Goal: Task Accomplishment & Management: Use online tool/utility

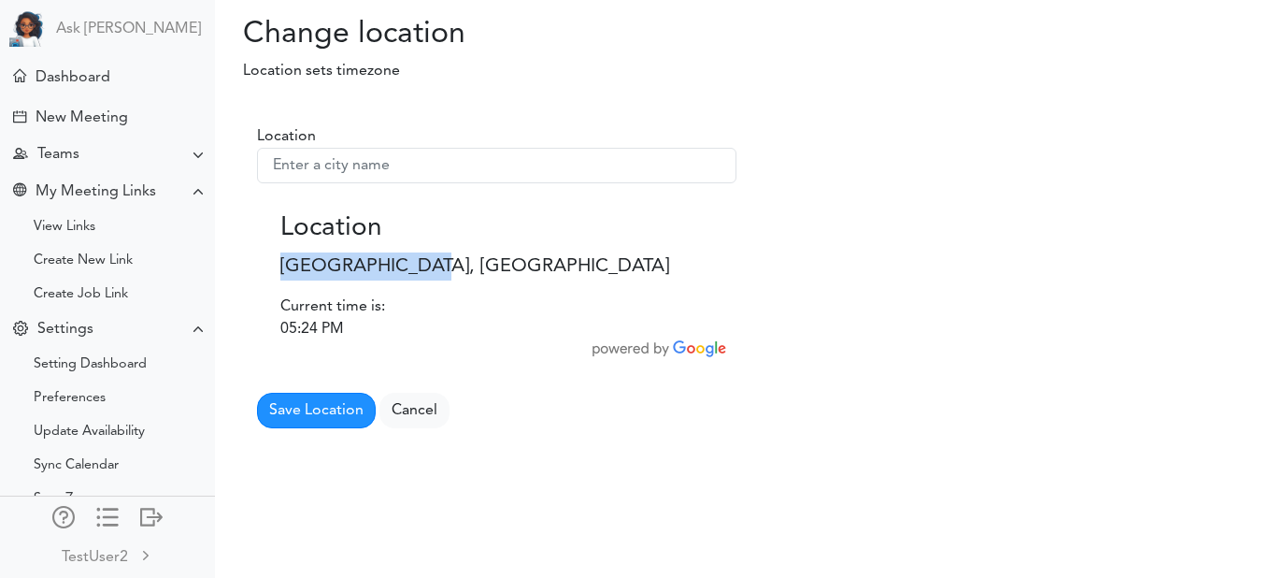
drag, startPoint x: 278, startPoint y: 256, endPoint x: 424, endPoint y: 256, distance: 145.8
click at [424, 256] on div "Location La Paz, Bolivia Current time is: 05:24 PM" at bounding box center [496, 273] width 461 height 133
copy p "La Paz, Bolivia"
click at [256, 308] on div "Location Location La Paz, Bolivia Current time is: 05:24 PM Save Location" at bounding box center [496, 275] width 507 height 336
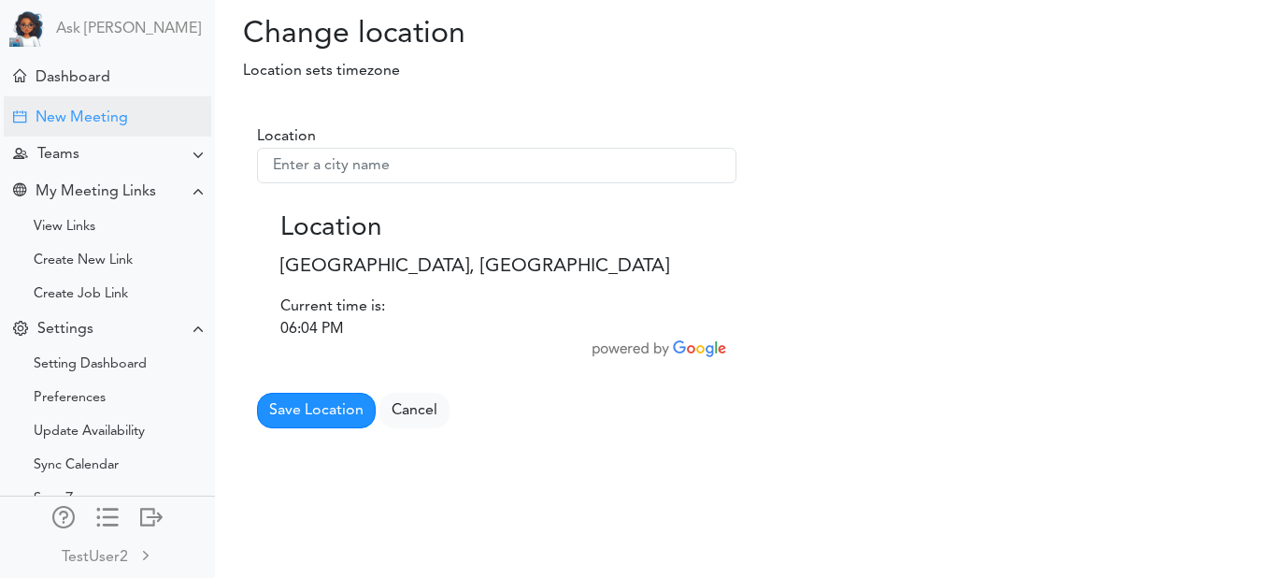
click at [71, 135] on div "New Meeting" at bounding box center [107, 116] width 207 height 40
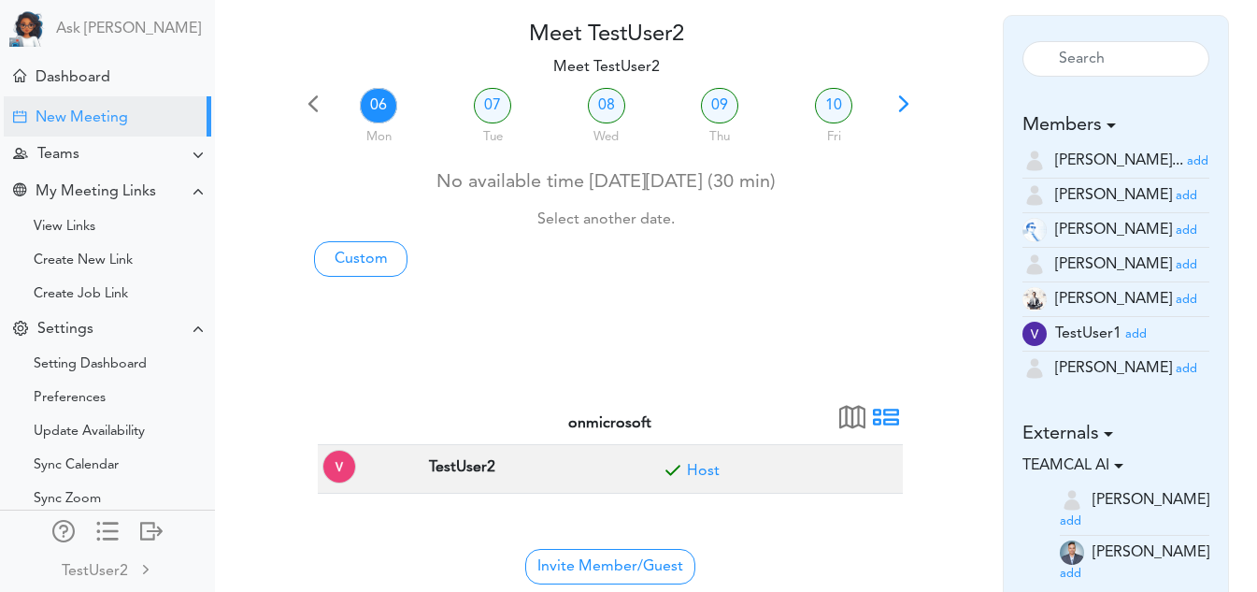
scroll to position [83, 0]
click at [1176, 270] on small "add" at bounding box center [1186, 264] width 21 height 12
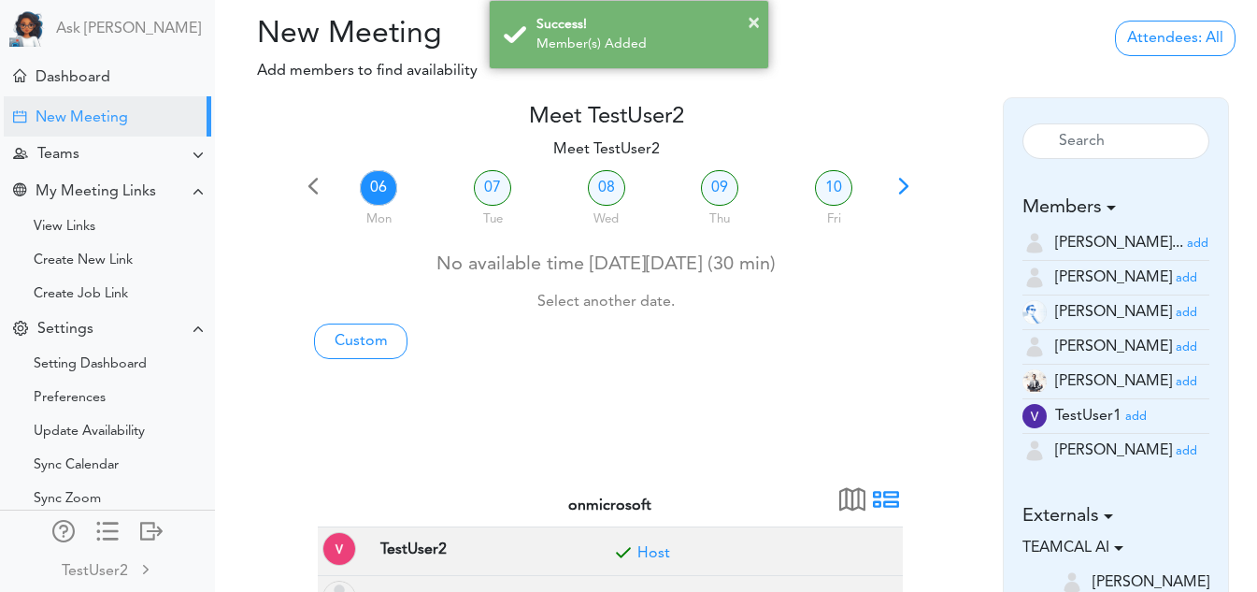
click at [898, 189] on span at bounding box center [904, 192] width 26 height 26
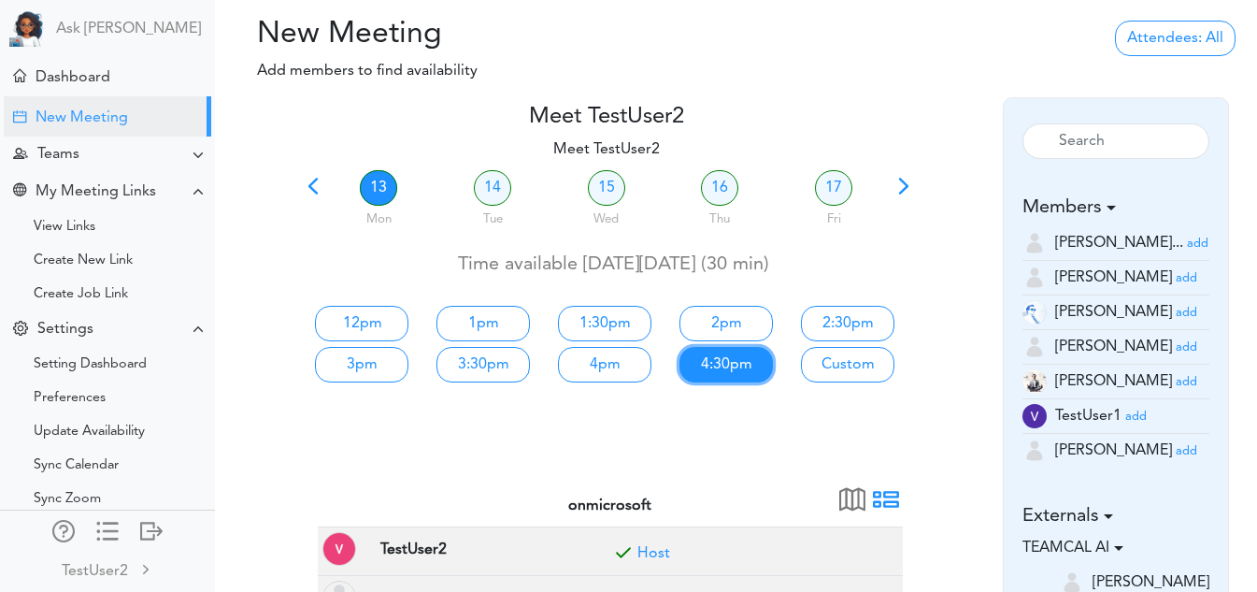
click at [748, 370] on link "4:30pm" at bounding box center [725, 365] width 93 height 36
type input "Meet TestUser2"
type input "[URL][DOMAIN_NAME]"
type input "[DATE]T16:30"
type input "[DATE]T17:00"
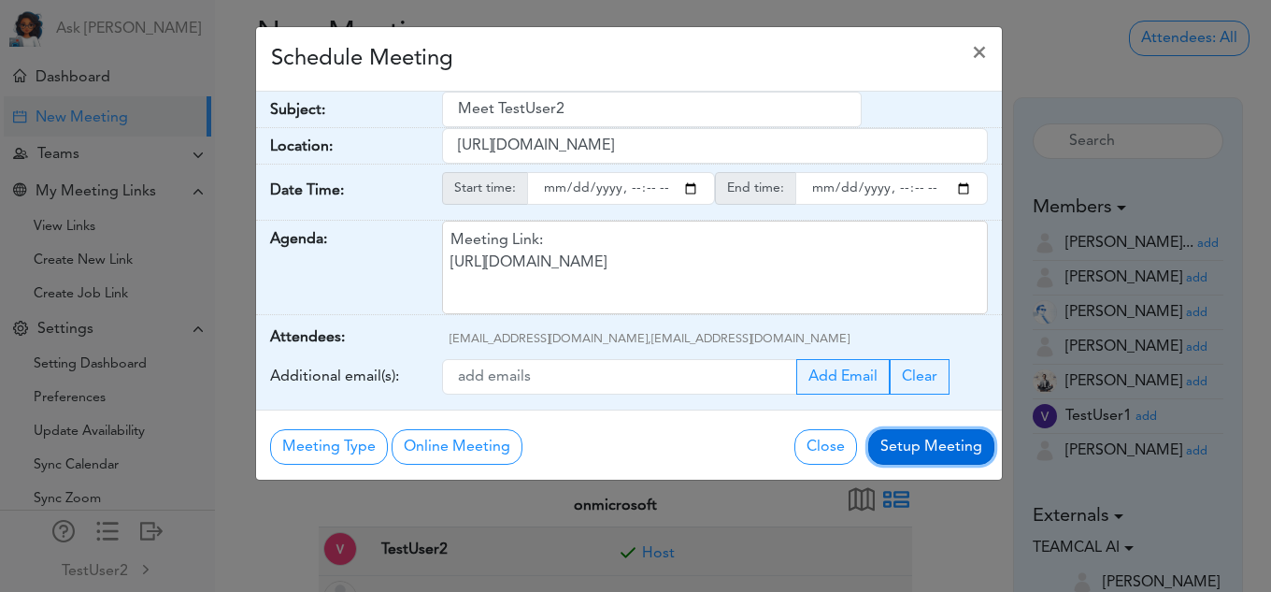
click at [933, 450] on button "Setup Meeting" at bounding box center [931, 447] width 126 height 36
